Goal: Information Seeking & Learning: Learn about a topic

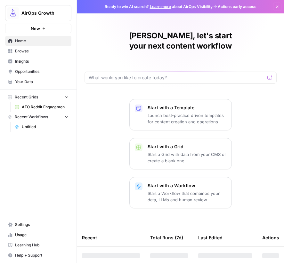
click at [35, 65] on link "Insights" at bounding box center [38, 61] width 66 height 10
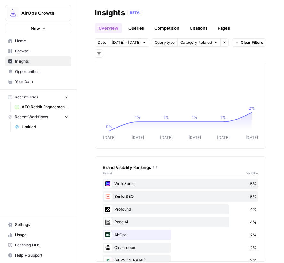
scroll to position [231, 0]
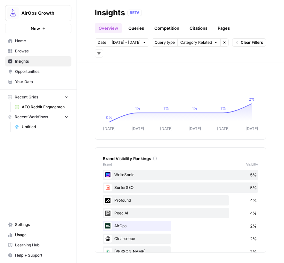
click at [141, 28] on link "Queries" at bounding box center [135, 28] width 23 height 10
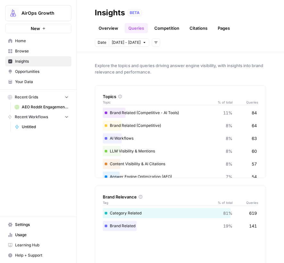
click at [112, 27] on link "Overview" at bounding box center [108, 28] width 27 height 10
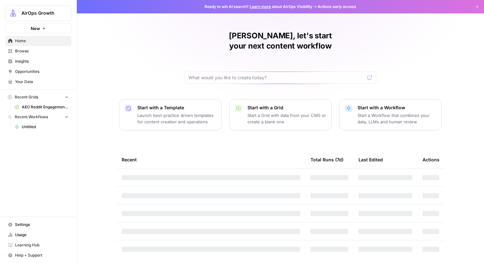
click at [31, 64] on link "Insights" at bounding box center [38, 61] width 66 height 10
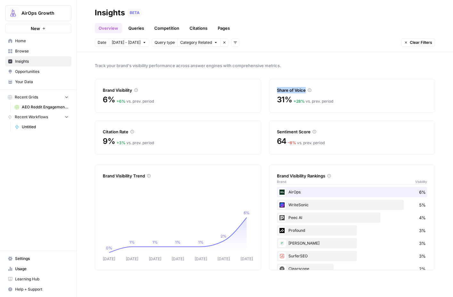
drag, startPoint x: 329, startPoint y: 92, endPoint x: 274, endPoint y: 89, distance: 55.7
click at [274, 89] on div "Share of Voice 31% + 28 % vs. prev. period" at bounding box center [352, 96] width 166 height 34
drag, startPoint x: 273, startPoint y: 89, endPoint x: 327, endPoint y: 93, distance: 54.5
click at [327, 93] on div "Share of Voice 31% + 28 % vs. prev. period" at bounding box center [352, 96] width 166 height 34
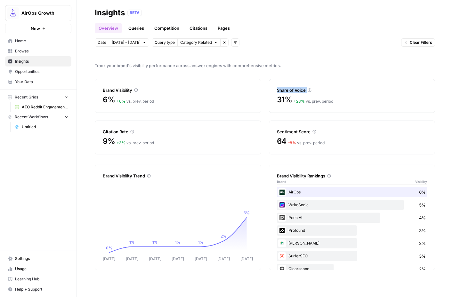
click at [327, 93] on div "Share of Voice" at bounding box center [352, 90] width 150 height 6
drag, startPoint x: 324, startPoint y: 97, endPoint x: 274, endPoint y: 90, distance: 50.3
click at [274, 90] on div "Share of Voice 31% + 28 % vs. prev. period" at bounding box center [352, 96] width 166 height 34
drag, startPoint x: 276, startPoint y: 90, endPoint x: 355, endPoint y: 103, distance: 79.8
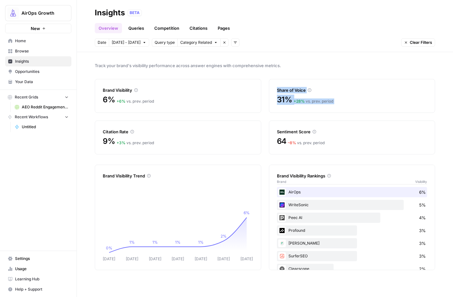
click at [340, 103] on div "Share of Voice 31% + 28 % vs. prev. period" at bounding box center [352, 96] width 166 height 34
click at [340, 103] on div "31% + 28 % vs. prev. period" at bounding box center [352, 100] width 150 height 10
drag, startPoint x: 354, startPoint y: 105, endPoint x: 276, endPoint y: 89, distance: 79.7
click at [276, 89] on div "Share of Voice 31% + 28 % vs. prev. period" at bounding box center [352, 96] width 166 height 34
click at [277, 89] on div "Share of Voice" at bounding box center [352, 90] width 150 height 6
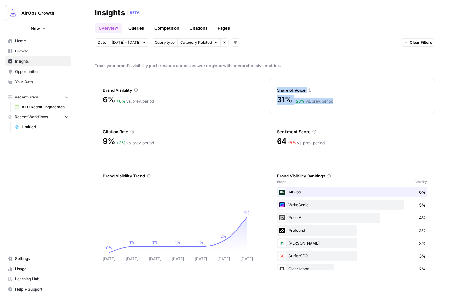
drag, startPoint x: 272, startPoint y: 89, endPoint x: 355, endPoint y: 99, distance: 83.5
click at [340, 99] on div "Share of Voice 31% + 28 % vs. prev. period" at bounding box center [352, 96] width 166 height 34
click at [340, 99] on div "31% + 28 % vs. prev. period" at bounding box center [352, 100] width 150 height 10
drag, startPoint x: 333, startPoint y: 102, endPoint x: 273, endPoint y: 87, distance: 62.0
click at [273, 87] on div "Share of Voice 31% + 28 % vs. prev. period" at bounding box center [352, 96] width 166 height 34
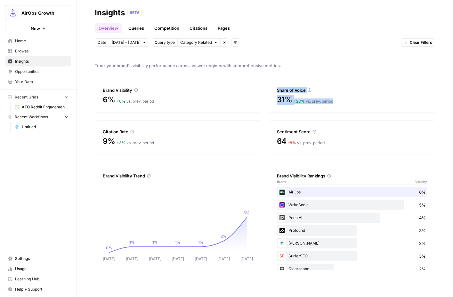
click at [273, 86] on div "Share of Voice 31% + 28 % vs. prev. period" at bounding box center [352, 96] width 166 height 34
drag, startPoint x: 321, startPoint y: 101, endPoint x: 366, endPoint y: 104, distance: 45.8
click at [340, 104] on div "Share of Voice 31% + 28 % vs. prev. period" at bounding box center [352, 96] width 166 height 34
click at [340, 104] on div "31% + 28 % vs. prev. period" at bounding box center [352, 100] width 150 height 10
drag, startPoint x: 355, startPoint y: 98, endPoint x: 281, endPoint y: 86, distance: 75.2
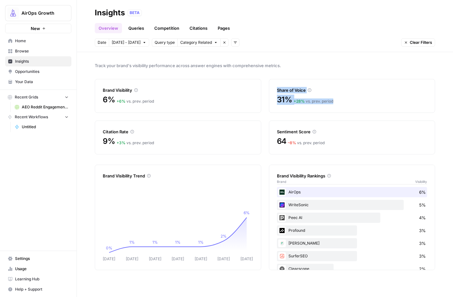
click at [281, 86] on div "Share of Voice 31% + 28 % vs. prev. period" at bounding box center [352, 96] width 166 height 34
click at [281, 86] on div "Share of Voice" at bounding box center [352, 86] width 150 height 14
drag, startPoint x: 265, startPoint y: 90, endPoint x: 351, endPoint y: 104, distance: 87.8
click at [340, 104] on div "Brand Visibility 6% + 6 % vs. prev. period Share of Voice 31% + 28 % vs. prev. …" at bounding box center [265, 116] width 340 height 75
click at [340, 104] on div "31% + 28 % vs. prev. period" at bounding box center [352, 100] width 150 height 10
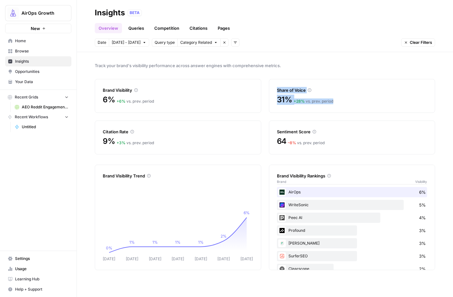
drag, startPoint x: 353, startPoint y: 106, endPoint x: 269, endPoint y: 89, distance: 86.5
click at [269, 89] on div "Share of Voice 31% + 28 % vs. prev. period" at bounding box center [352, 96] width 166 height 34
